Goal: Information Seeking & Learning: Learn about a topic

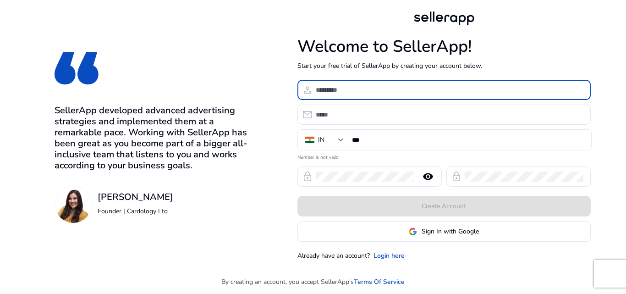
click at [373, 90] on input at bounding box center [450, 90] width 268 height 10
type input "**********"
click at [357, 117] on input "email" at bounding box center [450, 115] width 268 height 10
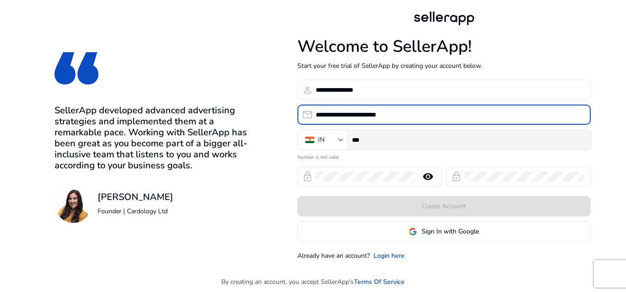
type input "**********"
click at [408, 142] on input "***" at bounding box center [468, 140] width 232 height 10
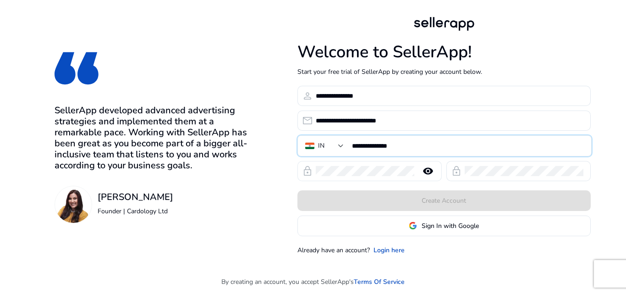
type input "**********"
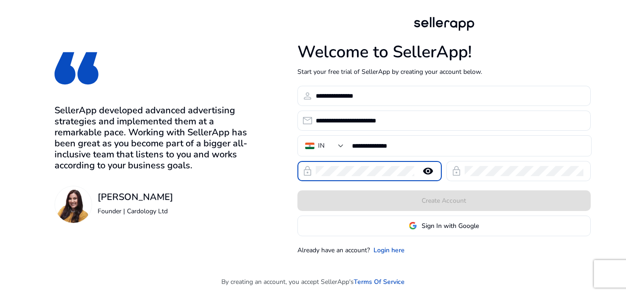
click at [428, 169] on mat-icon "remove_red_eye" at bounding box center [428, 170] width 22 height 11
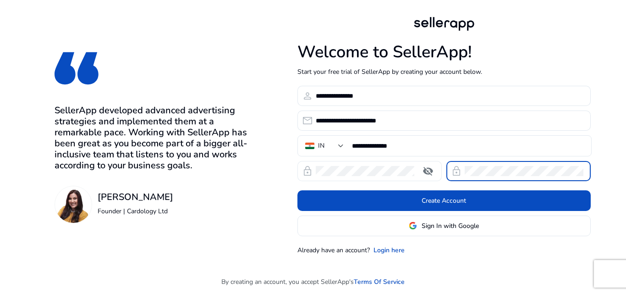
click at [428, 171] on mat-icon "visibility_off" at bounding box center [428, 170] width 22 height 11
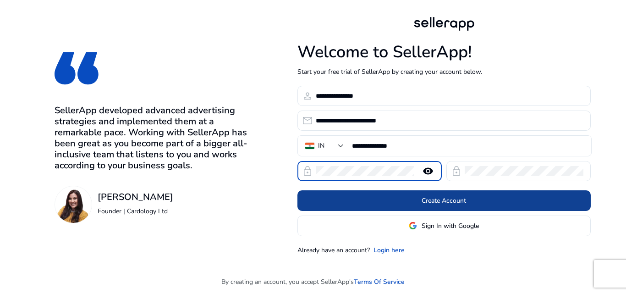
click at [442, 202] on span "Create Account" at bounding box center [444, 201] width 44 height 10
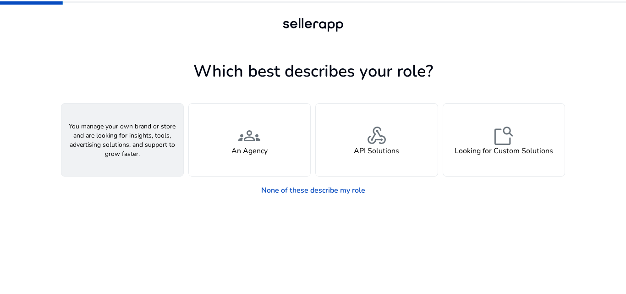
click at [116, 139] on span "person" at bounding box center [122, 136] width 22 height 22
click at [127, 147] on h4 "A Seller" at bounding box center [122, 151] width 27 height 9
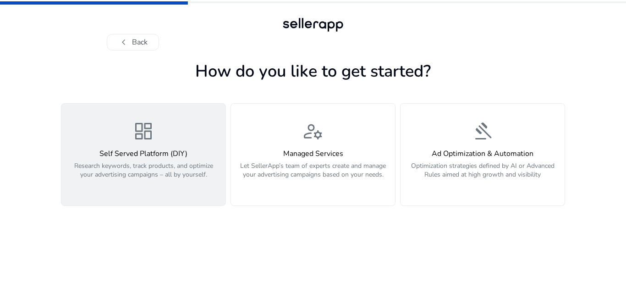
click at [139, 139] on span "dashboard" at bounding box center [143, 131] width 22 height 22
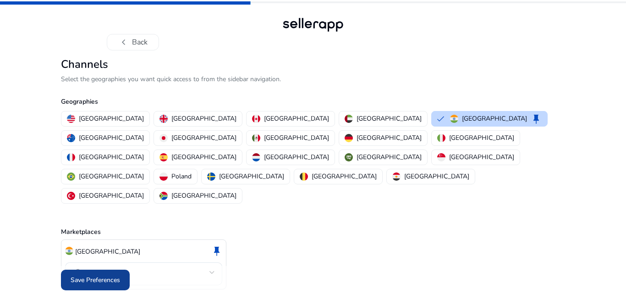
click at [89, 275] on span "Save Preferences" at bounding box center [95, 280] width 49 height 10
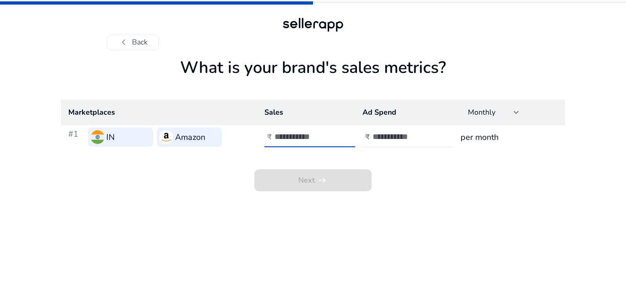
click at [301, 132] on input "number" at bounding box center [306, 137] width 62 height 10
type input "******"
click at [406, 137] on input "number" at bounding box center [404, 137] width 62 height 10
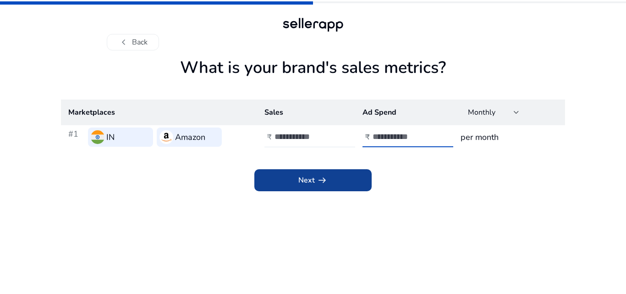
type input "****"
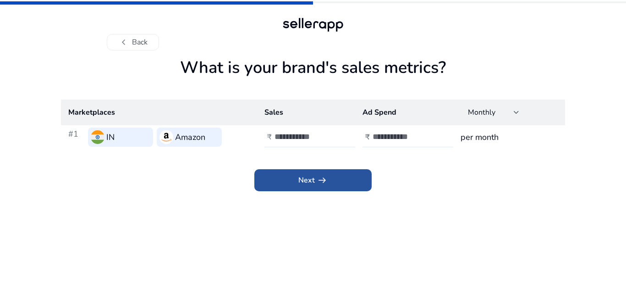
click at [319, 185] on span "arrow_right_alt" at bounding box center [322, 180] width 11 height 11
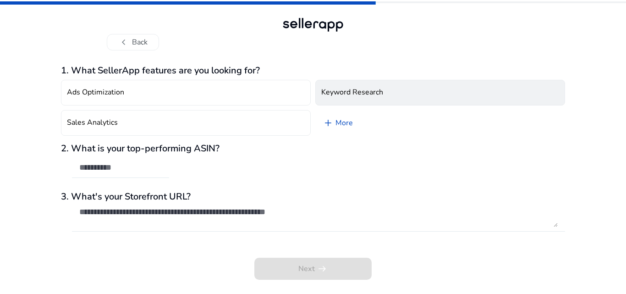
click at [371, 93] on h4 "Keyword Research" at bounding box center [352, 92] width 62 height 9
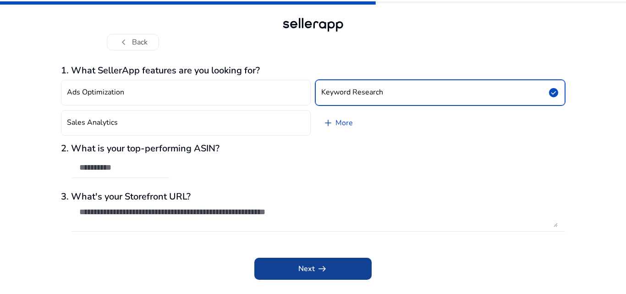
click at [305, 272] on span "Next arrow_right_alt" at bounding box center [312, 268] width 29 height 11
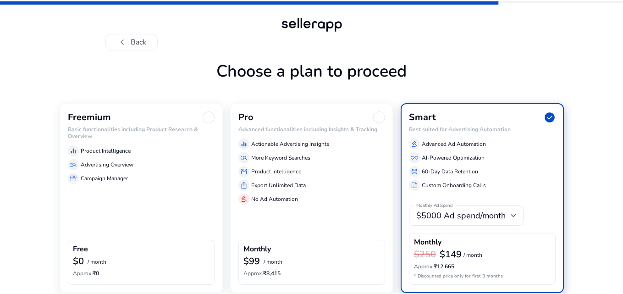
scroll to position [39, 0]
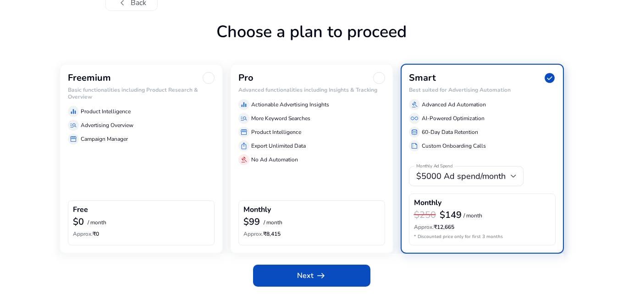
click at [111, 123] on p "Advertising Overview" at bounding box center [107, 125] width 53 height 8
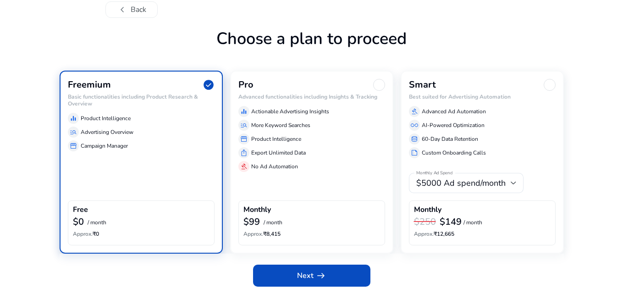
scroll to position [33, 0]
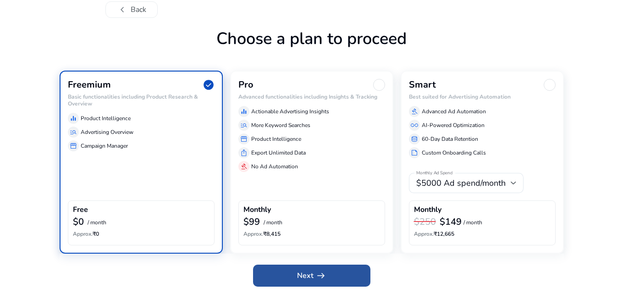
click at [308, 274] on span "Next arrow_right_alt" at bounding box center [311, 275] width 29 height 11
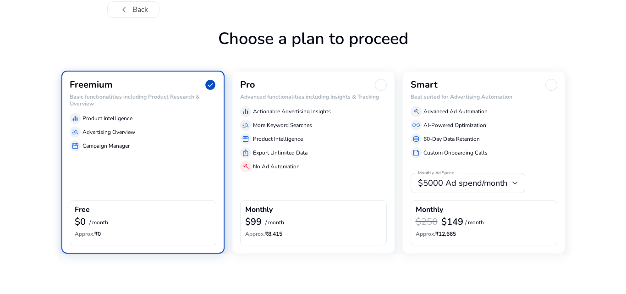
scroll to position [0, 0]
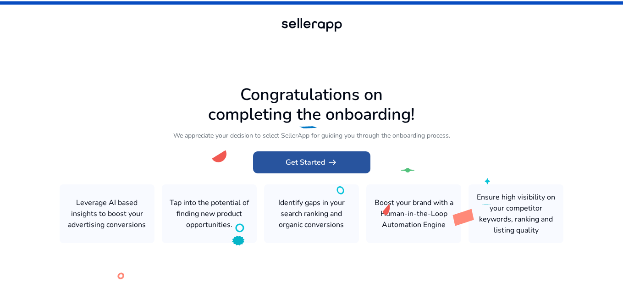
click at [315, 163] on span "Get Started arrow_right_alt" at bounding box center [312, 162] width 52 height 11
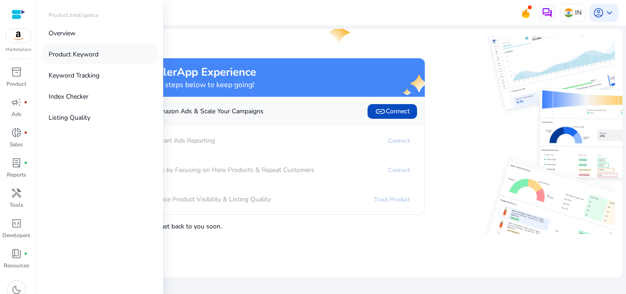
click at [83, 54] on p "Product Keyword" at bounding box center [74, 54] width 50 height 10
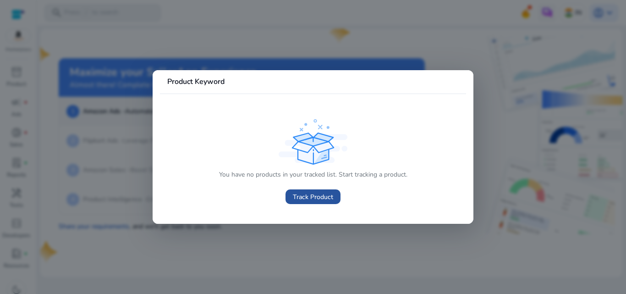
click at [309, 199] on span "Track Product" at bounding box center [313, 197] width 40 height 10
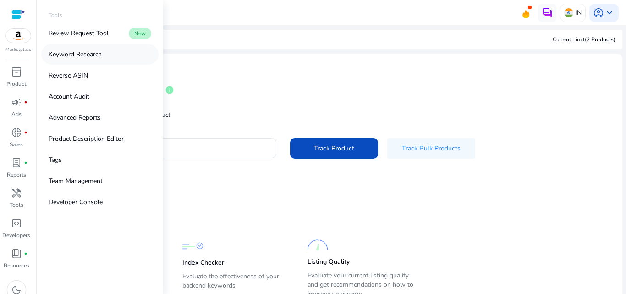
click at [89, 53] on p "Keyword Research" at bounding box center [75, 54] width 53 height 10
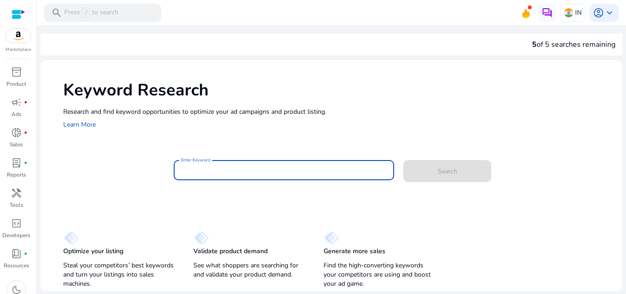
click at [236, 174] on input "Enter Keyword" at bounding box center [284, 170] width 206 height 10
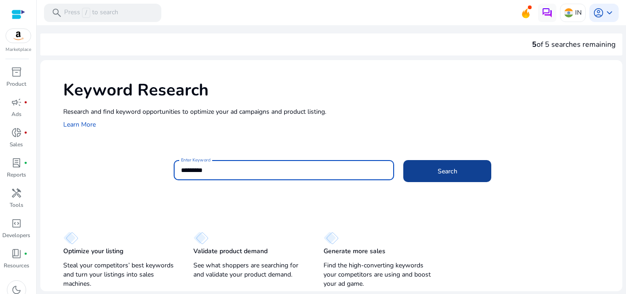
type input "*********"
click at [441, 169] on span "Search" at bounding box center [448, 171] width 20 height 10
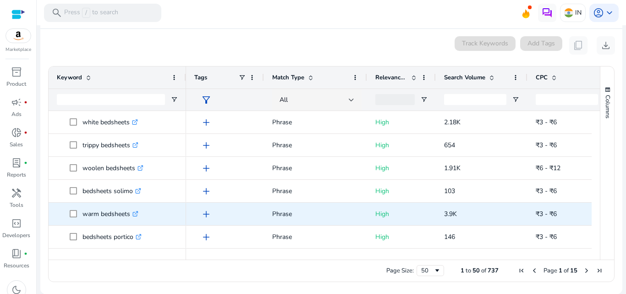
scroll to position [1006, 0]
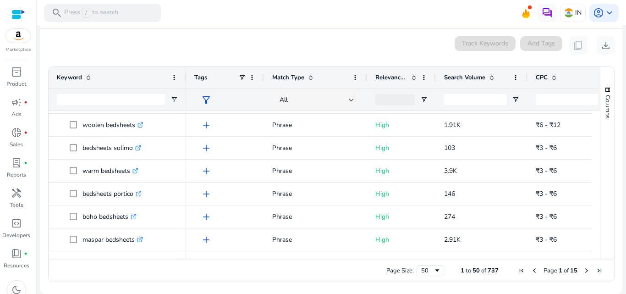
click at [583, 271] on span "Next Page" at bounding box center [586, 270] width 7 height 7
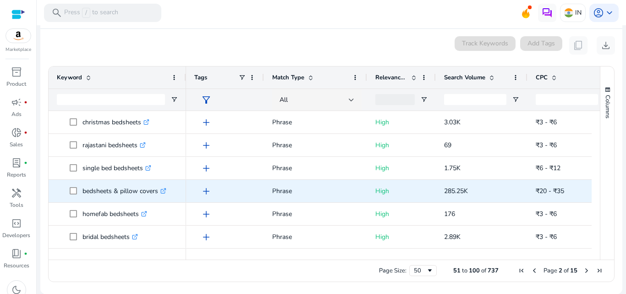
scroll to position [321, 0]
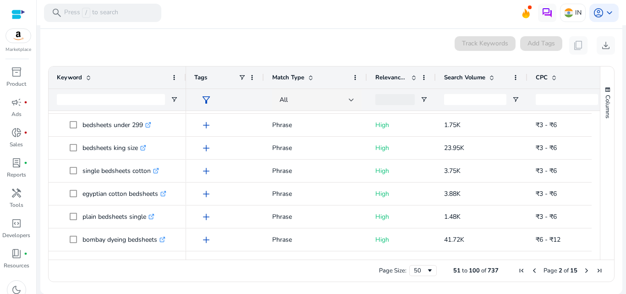
click at [583, 271] on span "Next Page" at bounding box center [586, 270] width 7 height 7
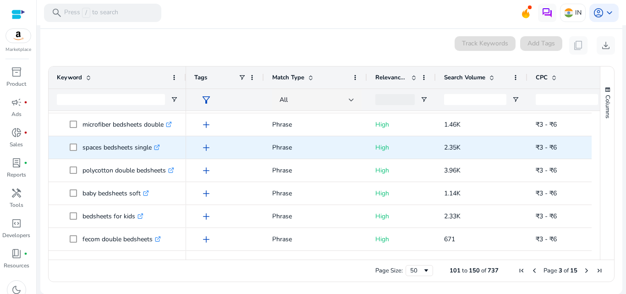
scroll to position [458, 0]
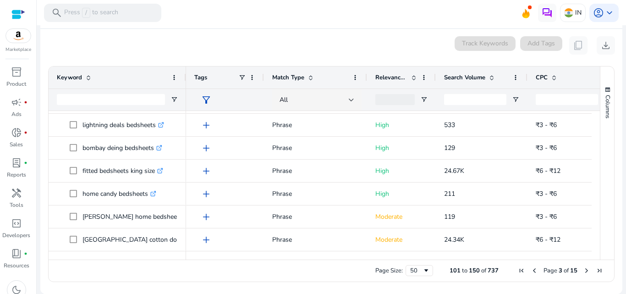
click at [583, 268] on span "Next Page" at bounding box center [586, 270] width 7 height 7
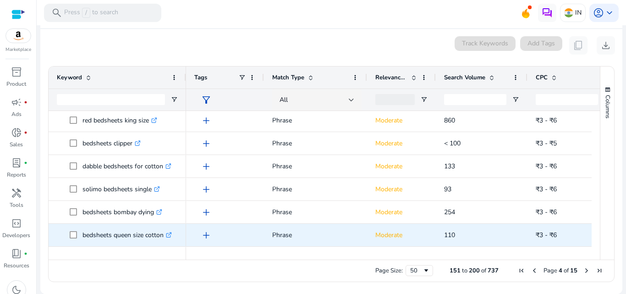
scroll to position [550, 0]
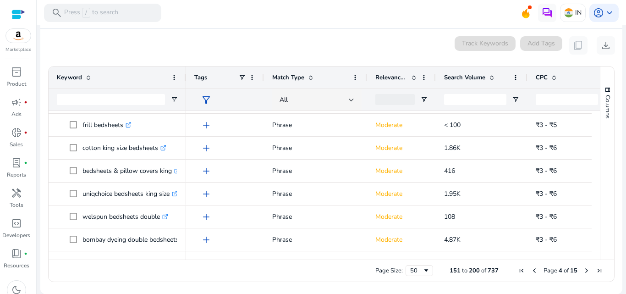
click at [583, 270] on span "Next Page" at bounding box center [586, 270] width 7 height 7
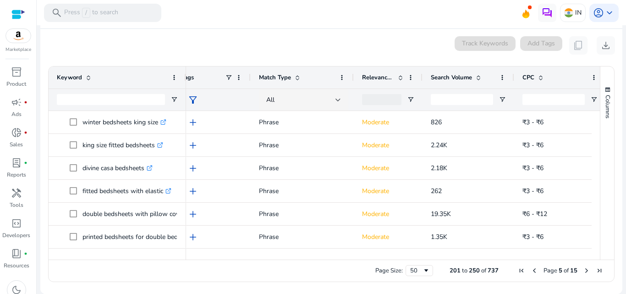
scroll to position [0, 23]
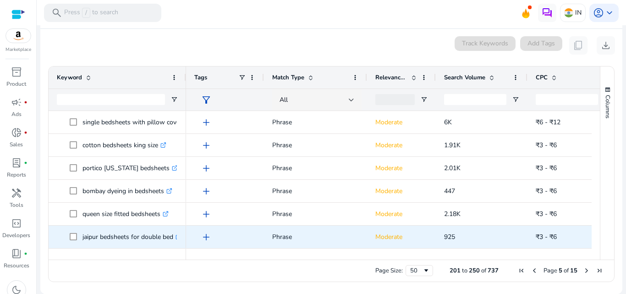
scroll to position [871, 0]
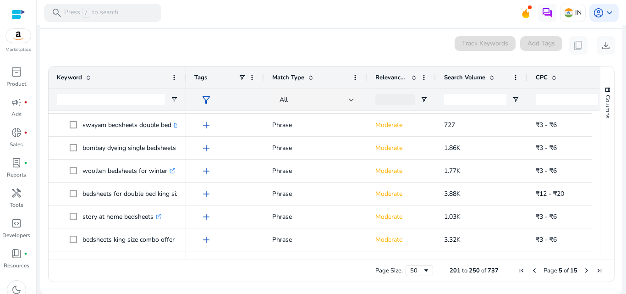
click at [583, 269] on span "Next Page" at bounding box center [586, 270] width 7 height 7
click at [584, 270] on span "Next Page" at bounding box center [586, 270] width 7 height 7
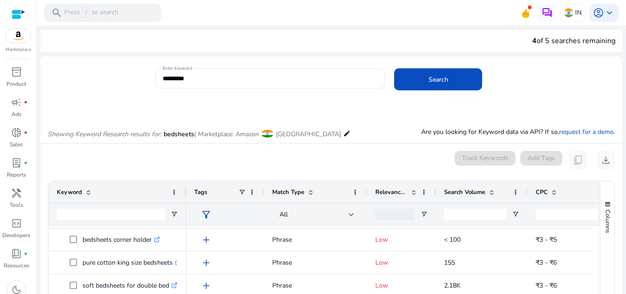
scroll to position [0, 0]
